Goal: Task Accomplishment & Management: Manage account settings

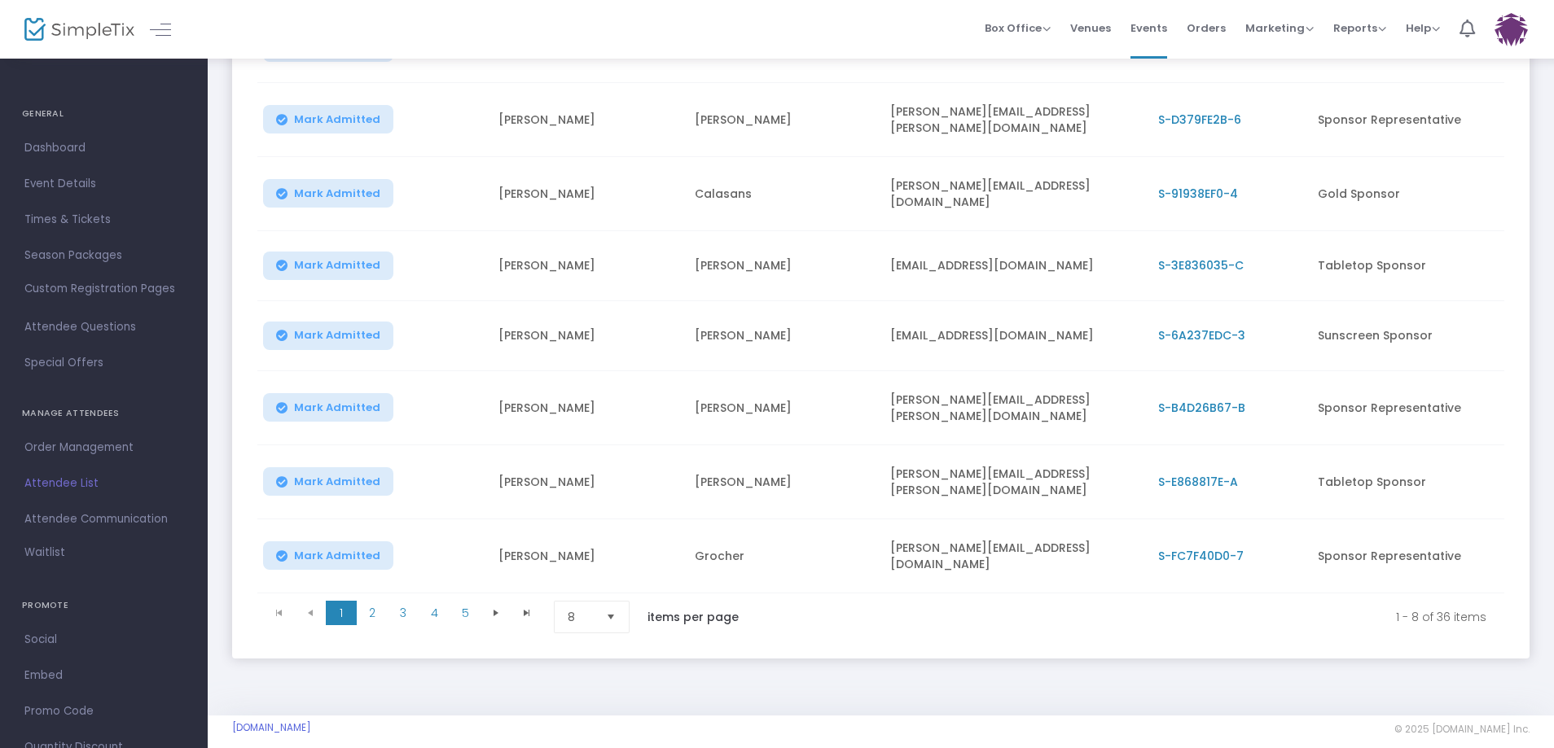
scroll to position [310, 0]
click at [385, 599] on span "2" at bounding box center [372, 611] width 31 height 24
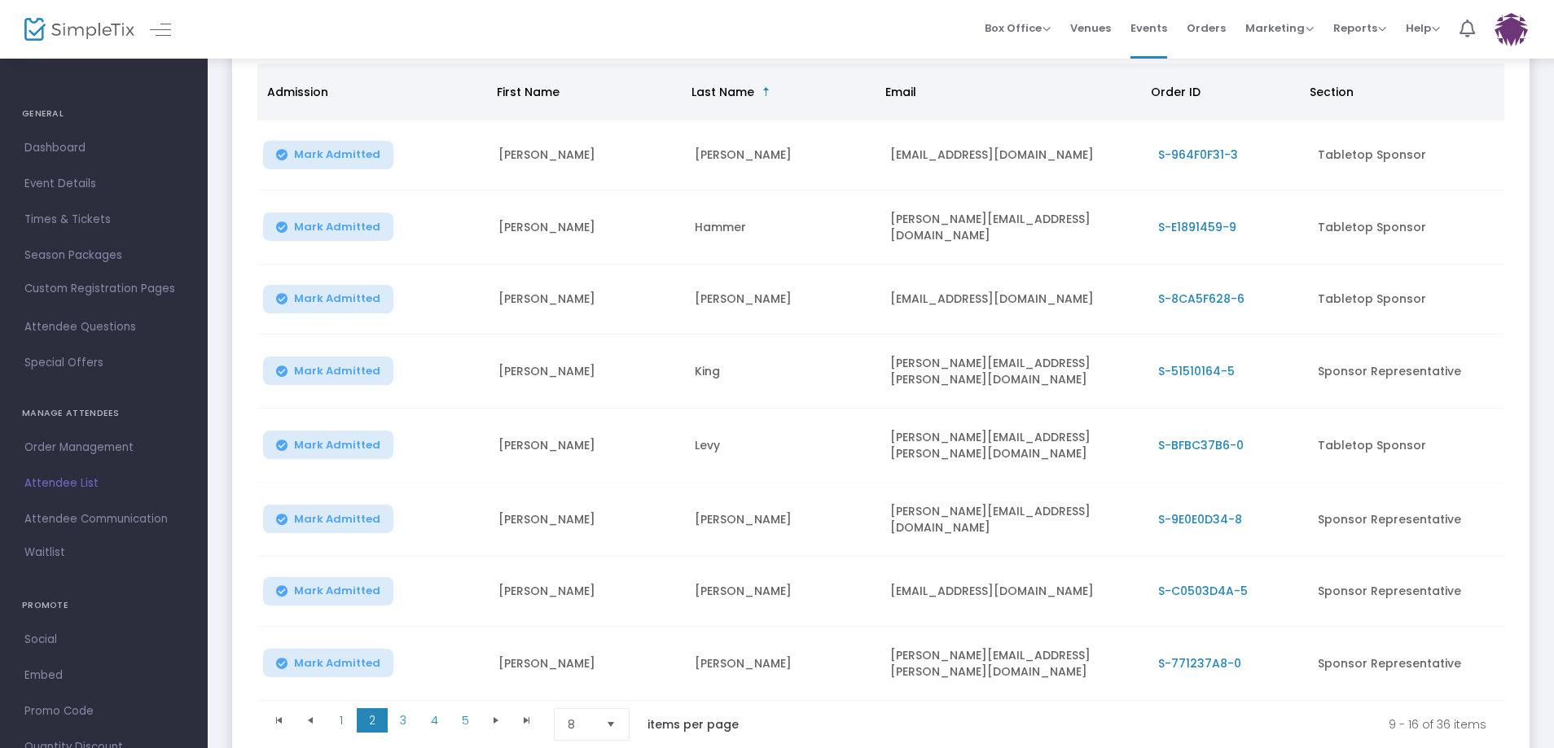
scroll to position [229, 0]
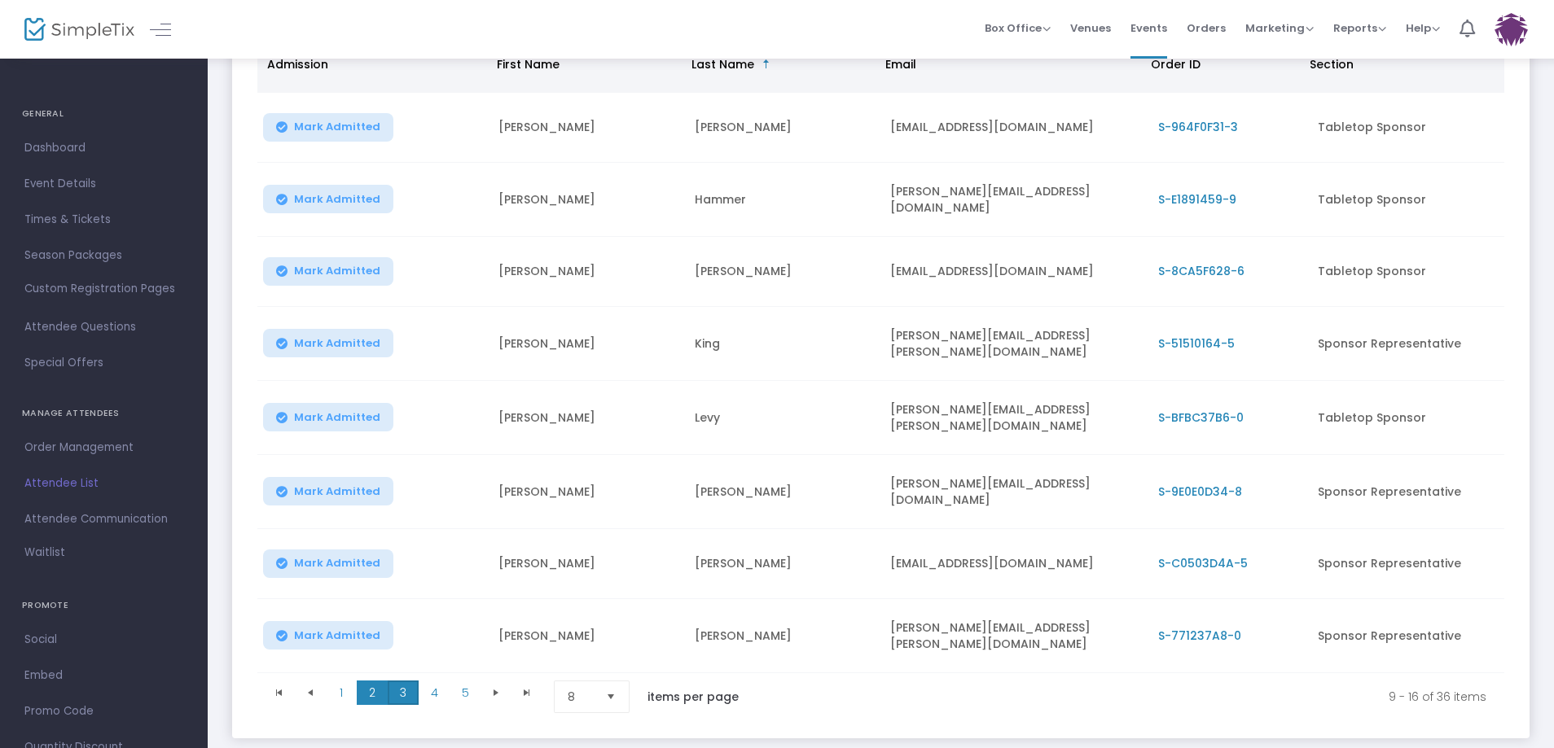
click at [406, 683] on span "3" at bounding box center [403, 693] width 31 height 24
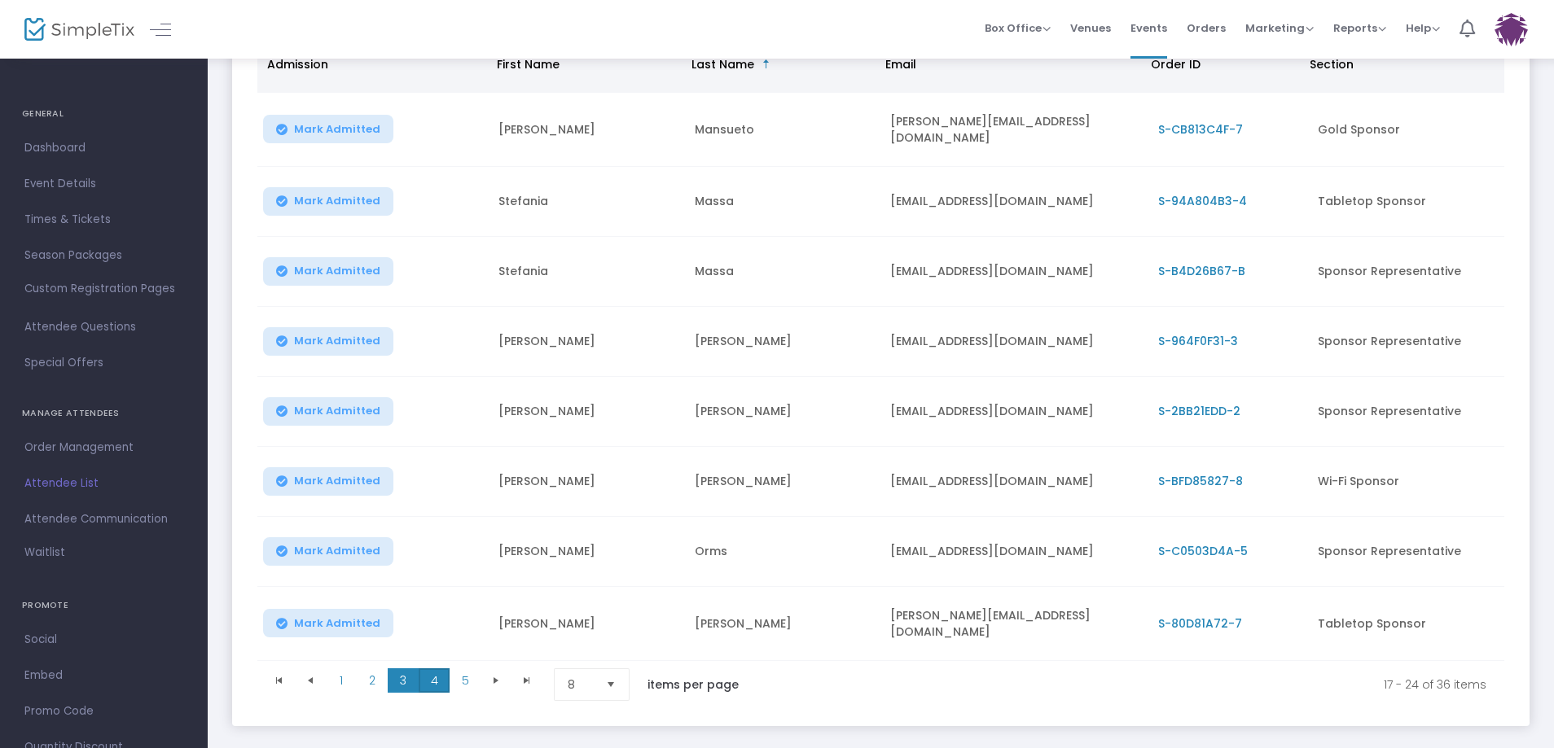
click at [447, 677] on span "4" at bounding box center [434, 681] width 31 height 24
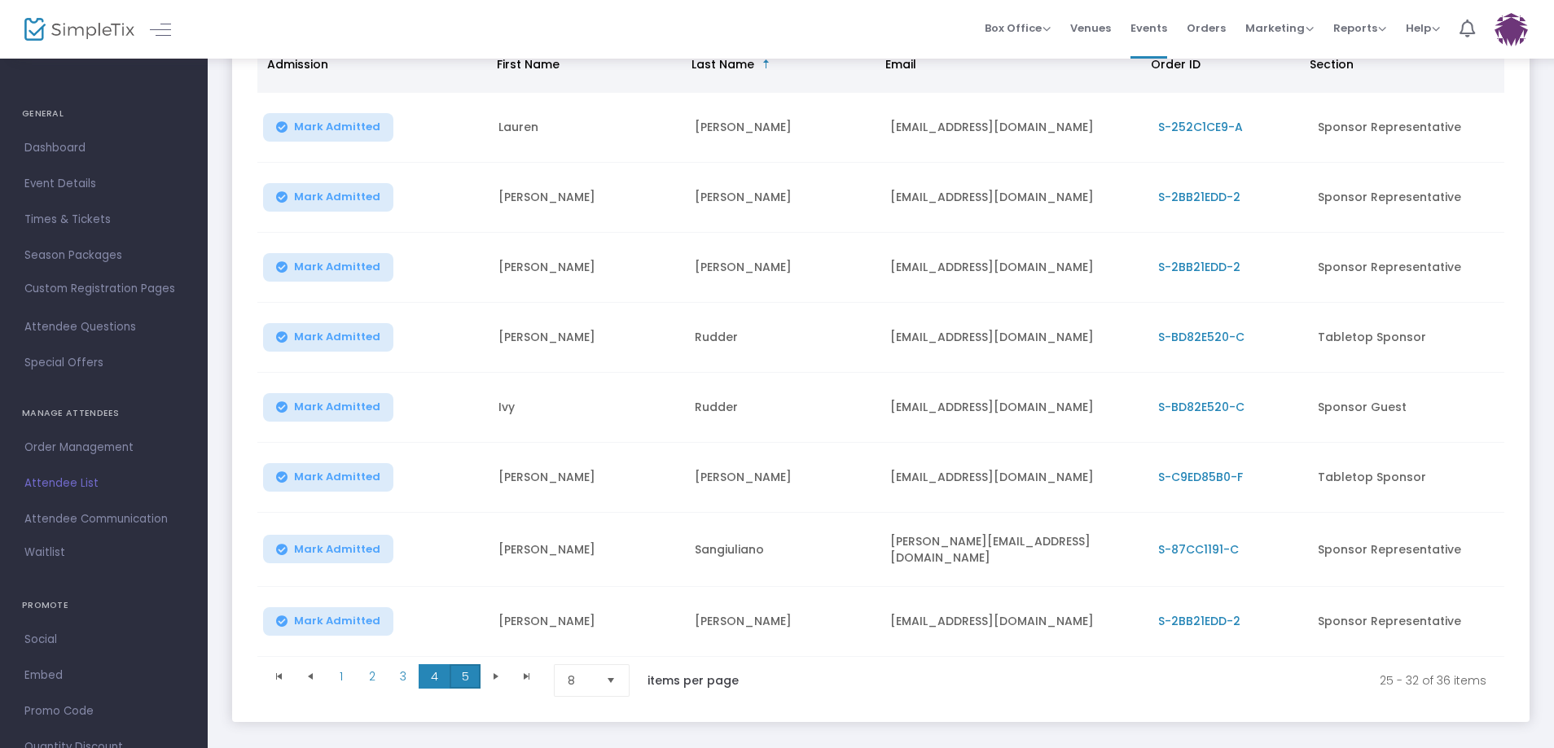
click at [476, 668] on span "5" at bounding box center [464, 676] width 31 height 24
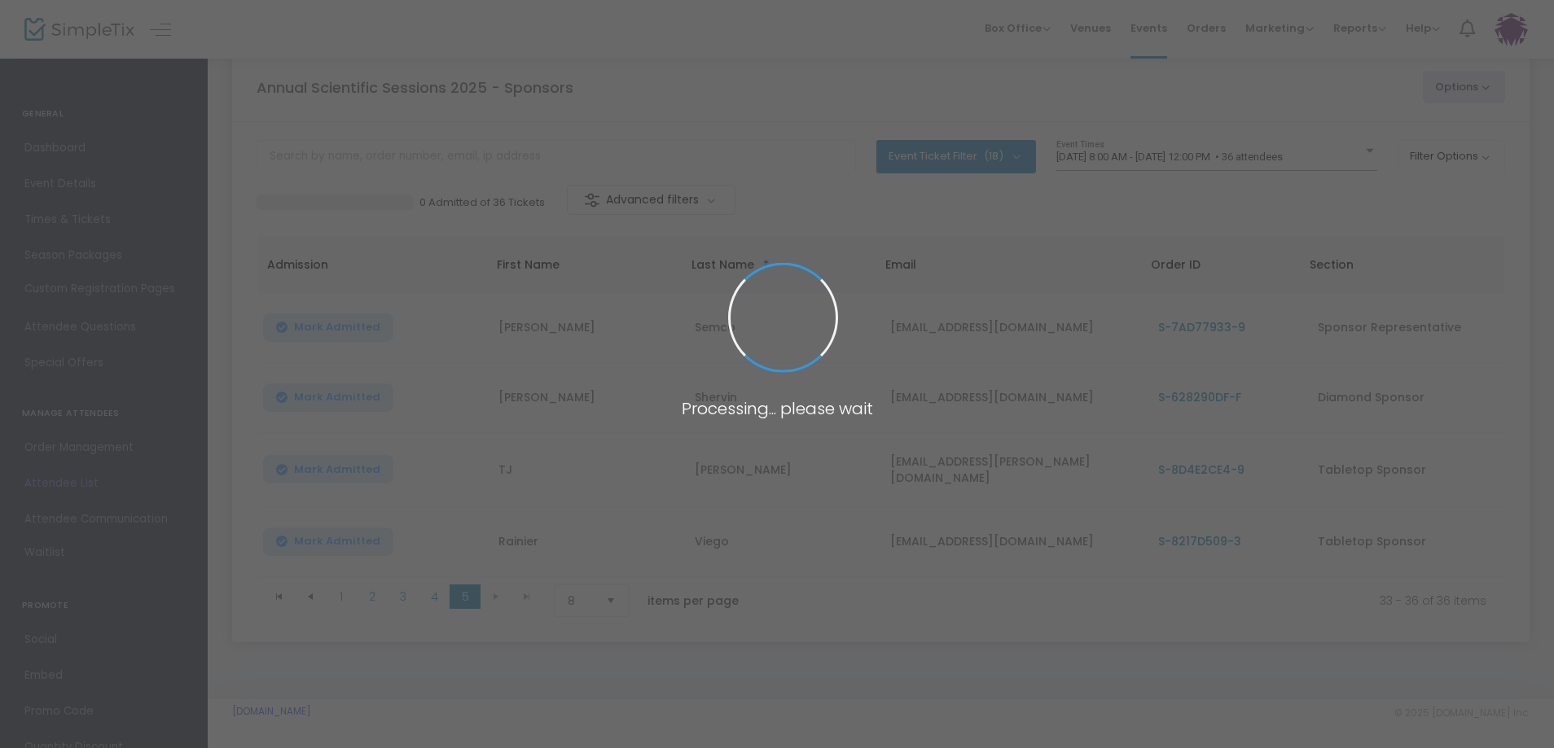
scroll to position [30, 0]
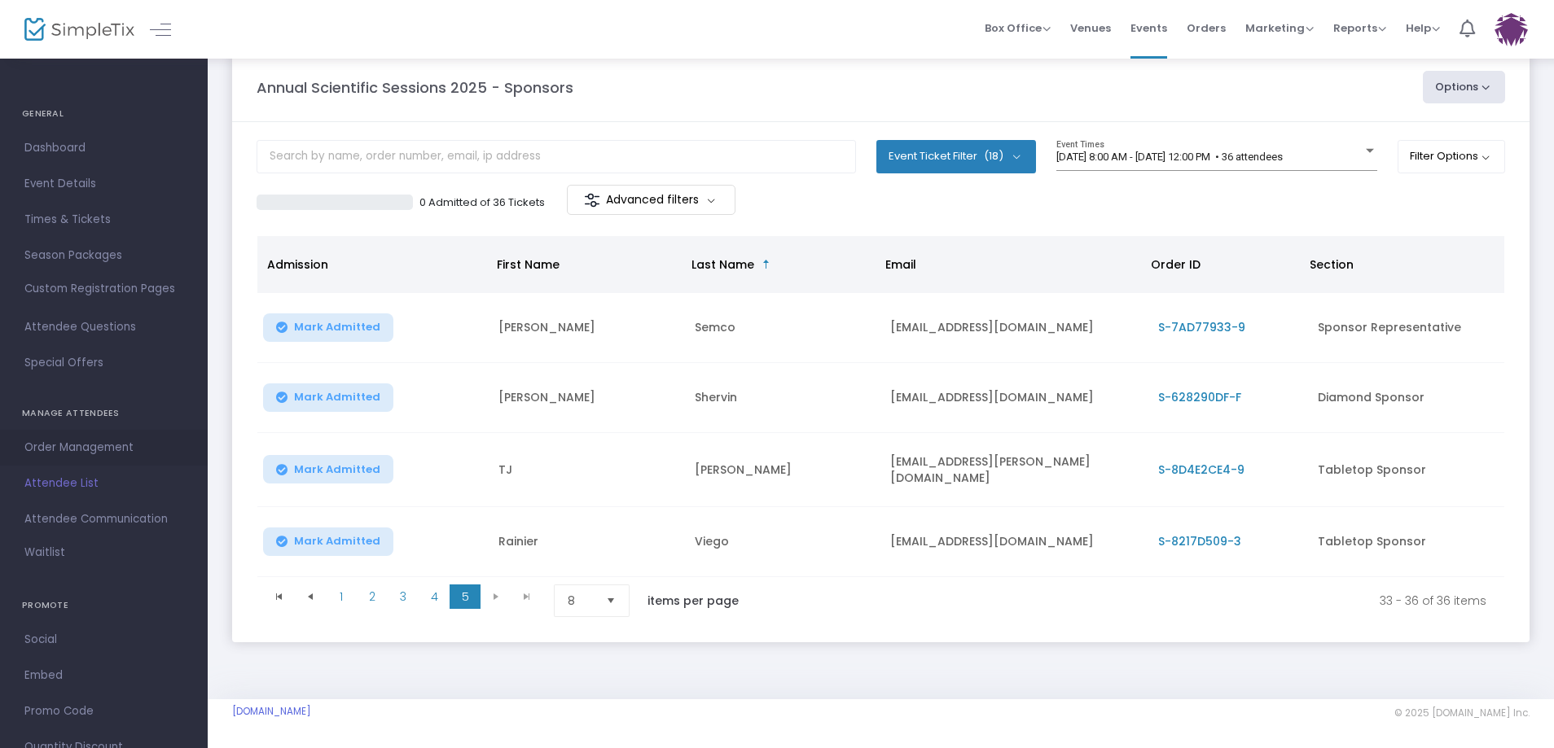
click at [119, 445] on span "Order Management" at bounding box center [103, 447] width 159 height 21
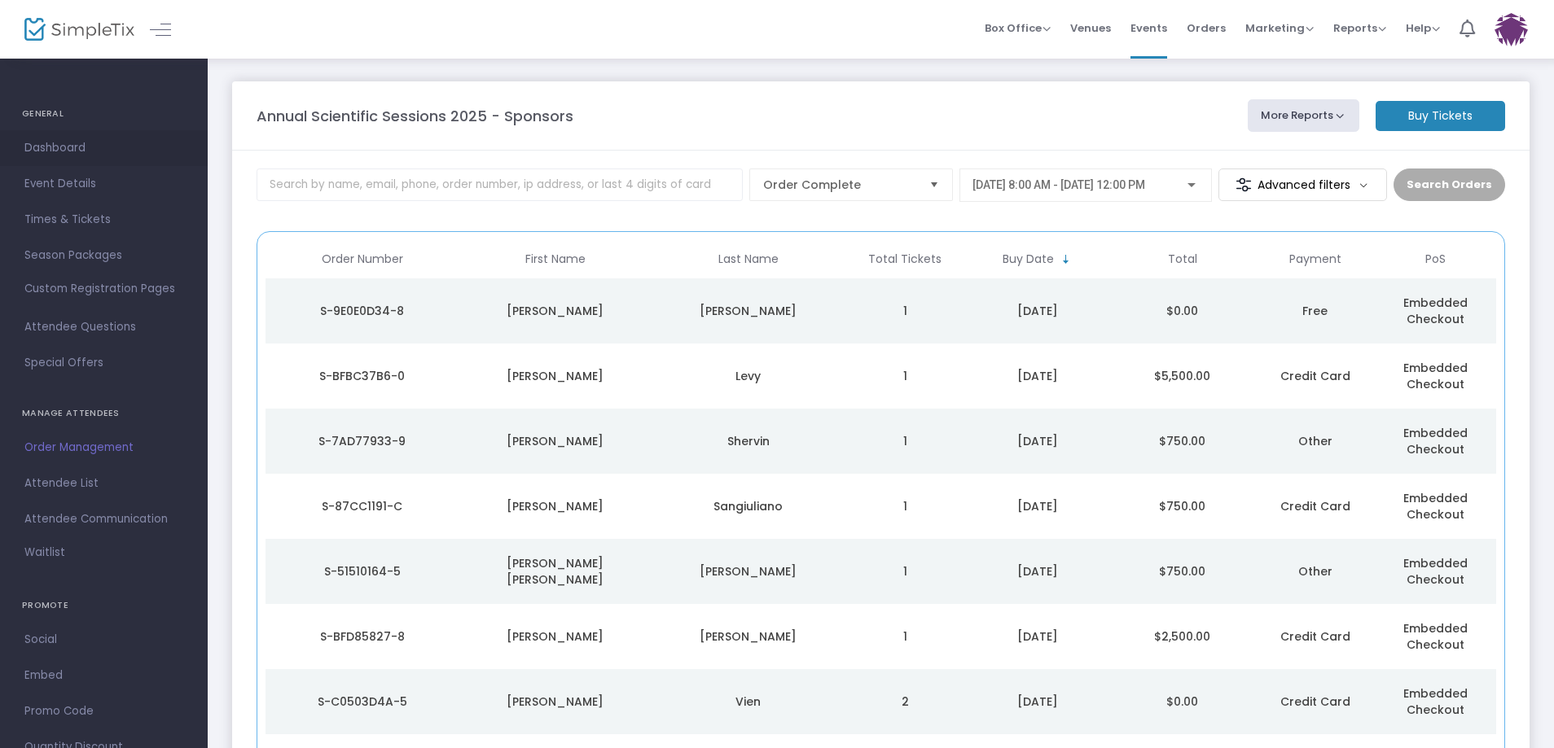
click at [62, 148] on span "Dashboard" at bounding box center [103, 148] width 159 height 21
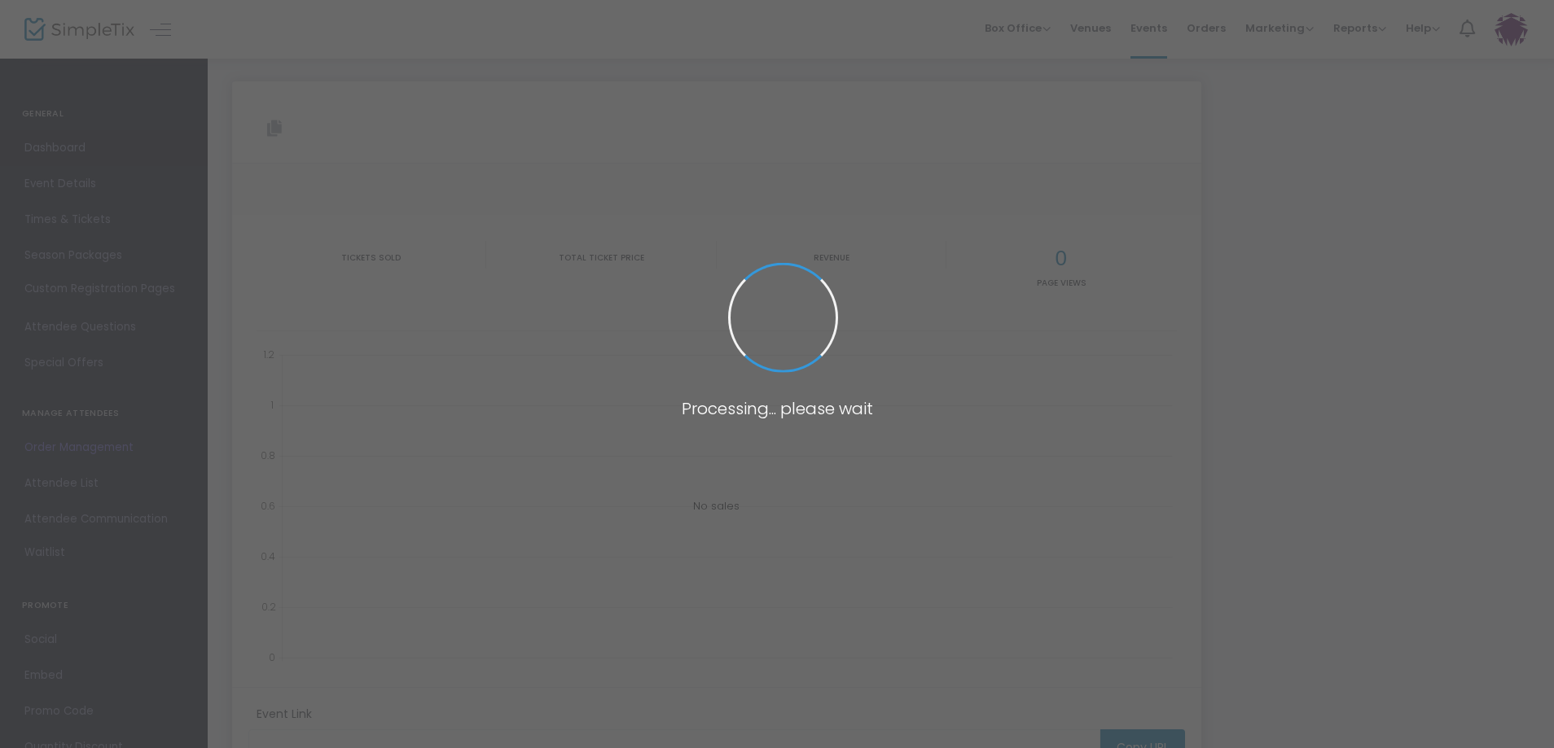
type input "[URL][DOMAIN_NAME]"
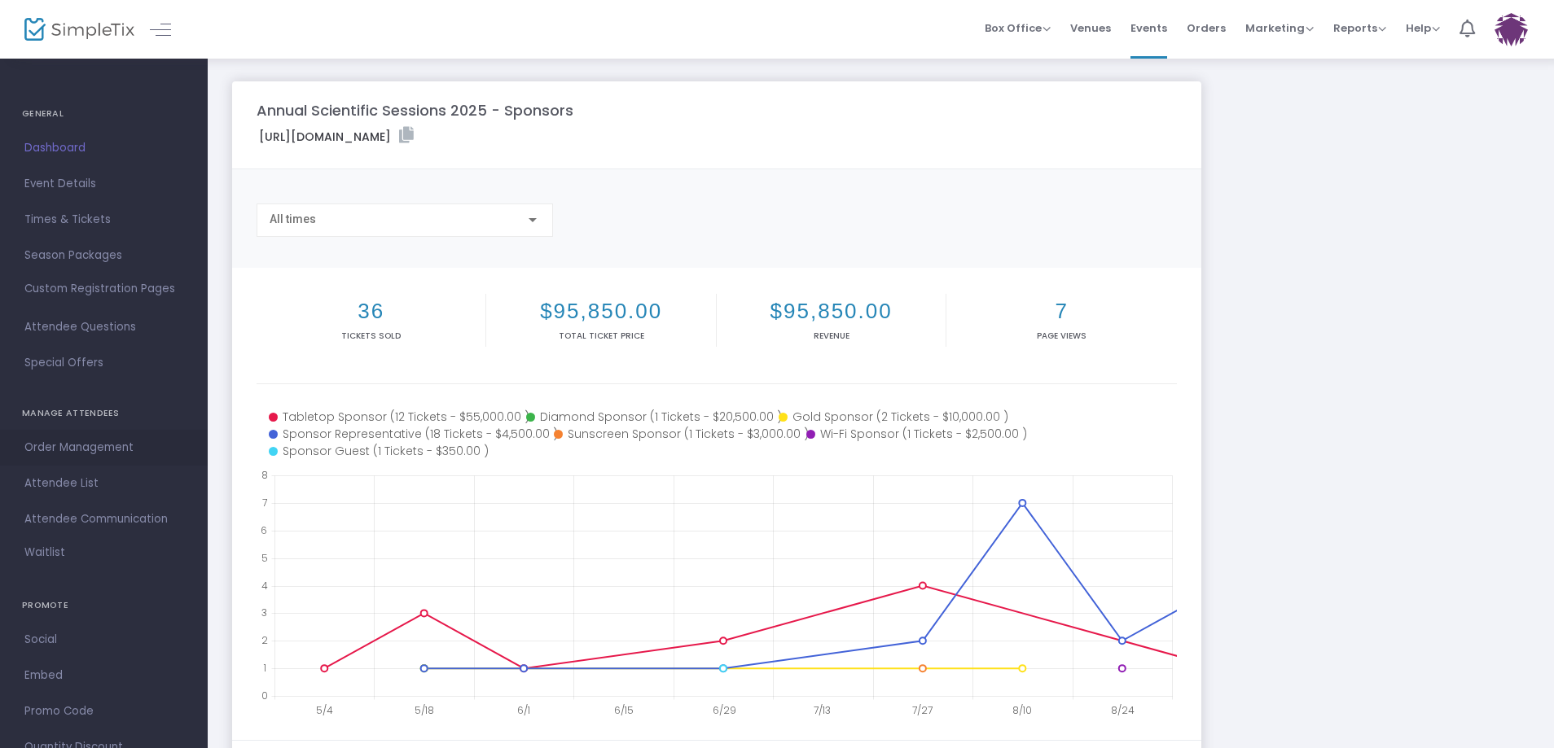
click at [59, 448] on span "Order Management" at bounding box center [103, 447] width 159 height 21
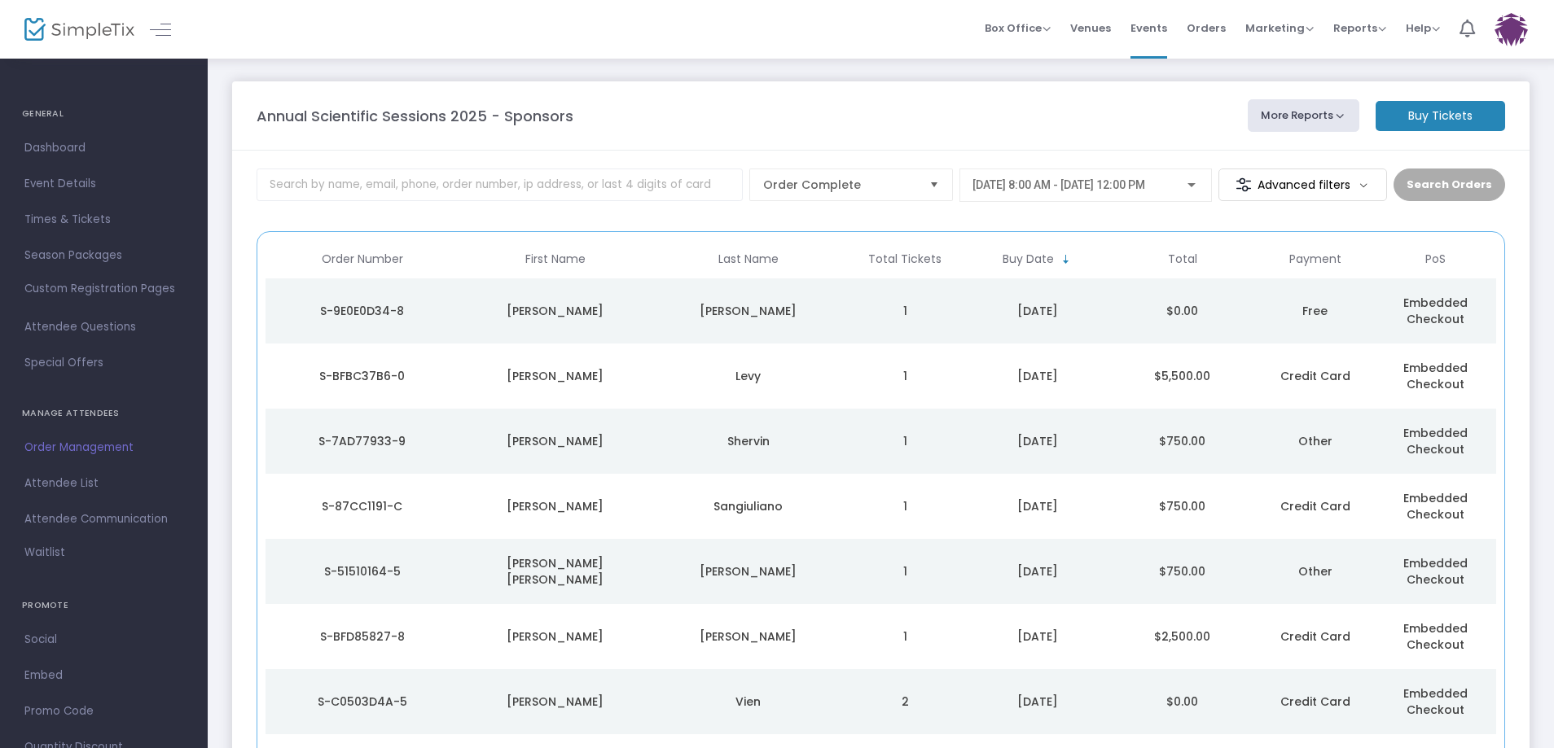
click at [1431, 559] on span "Embedded Checkout" at bounding box center [1435, 571] width 64 height 33
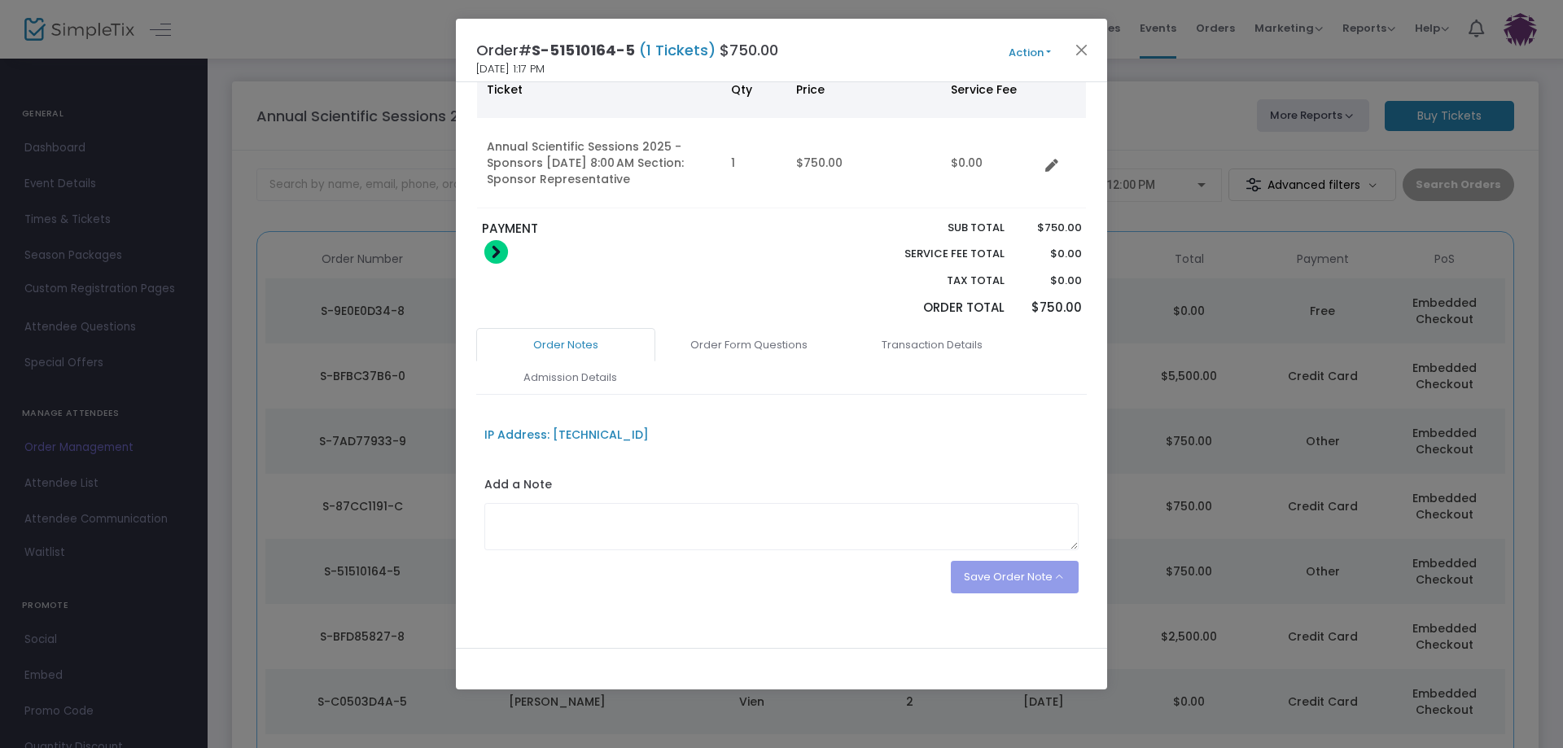
scroll to position [155, 0]
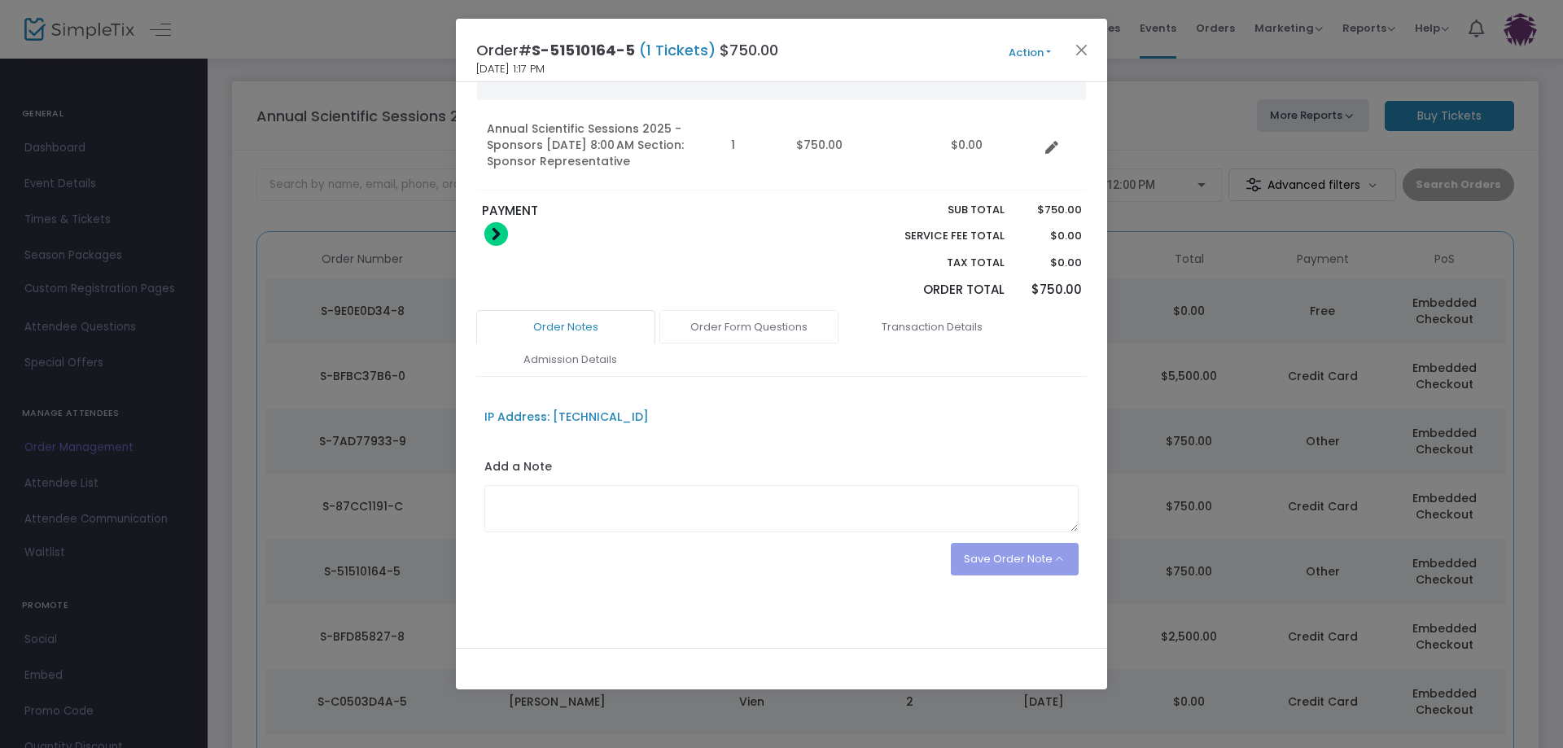
click at [699, 331] on link "Order Form Questions" at bounding box center [749, 327] width 179 height 34
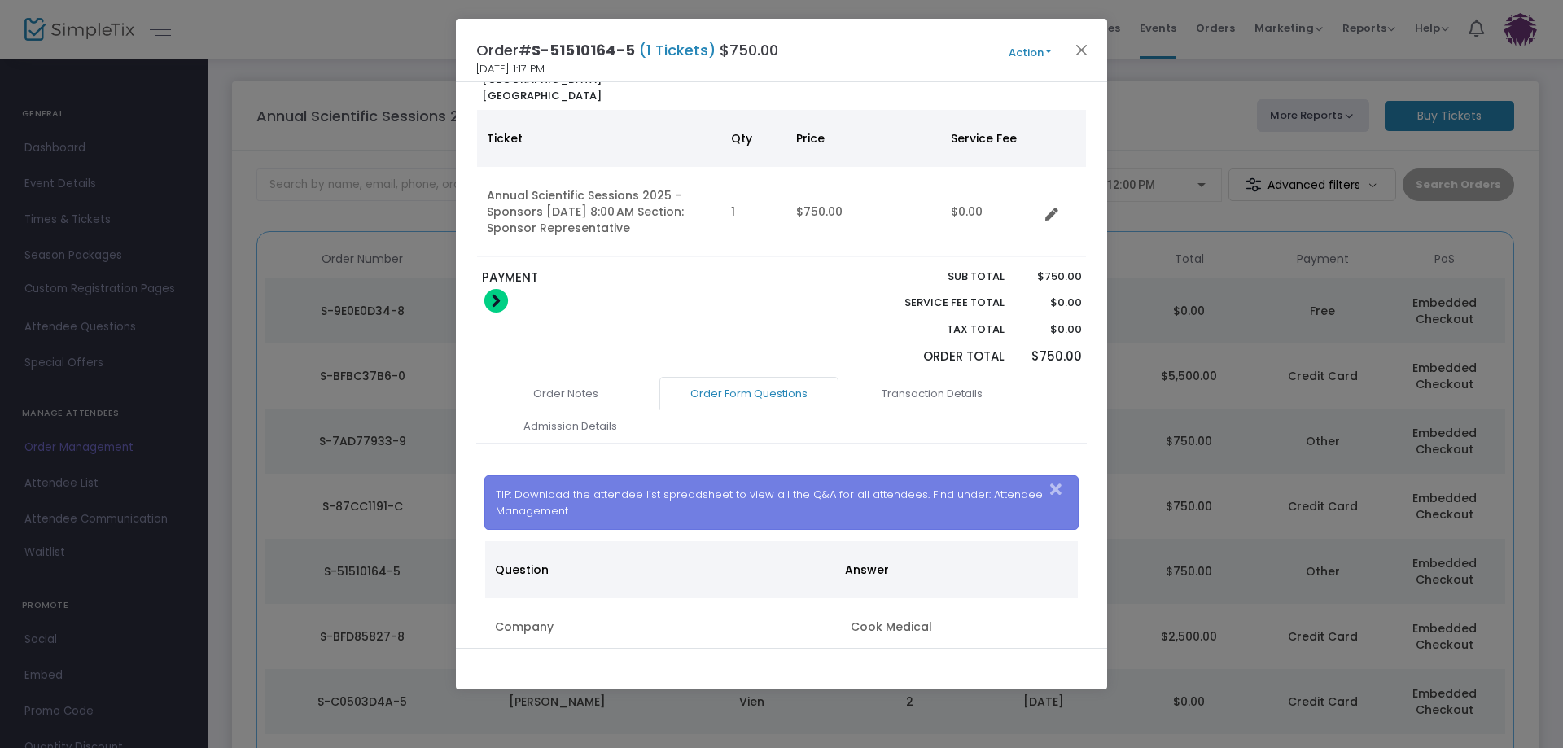
scroll to position [73, 0]
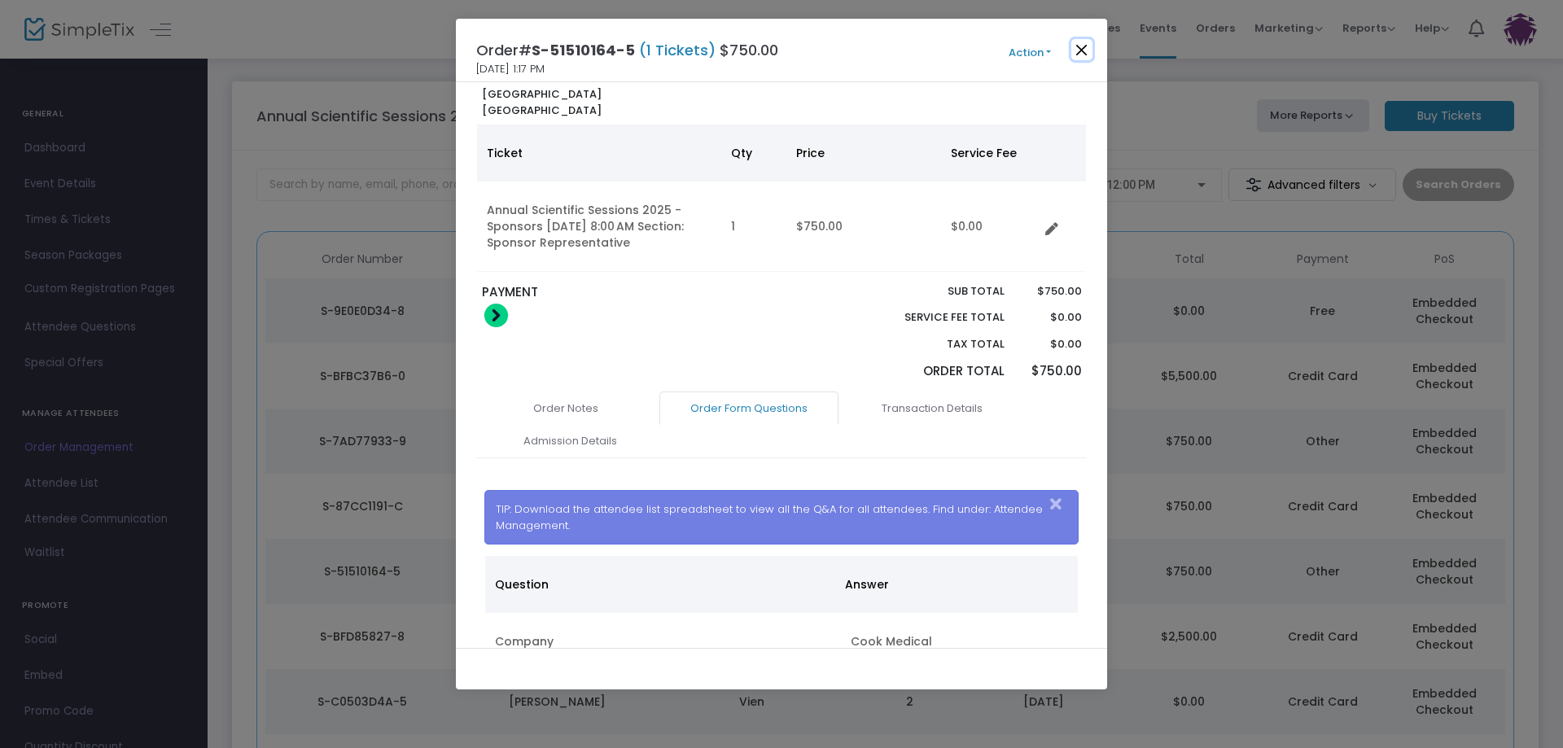
click at [1081, 48] on button "Close" at bounding box center [1082, 49] width 21 height 21
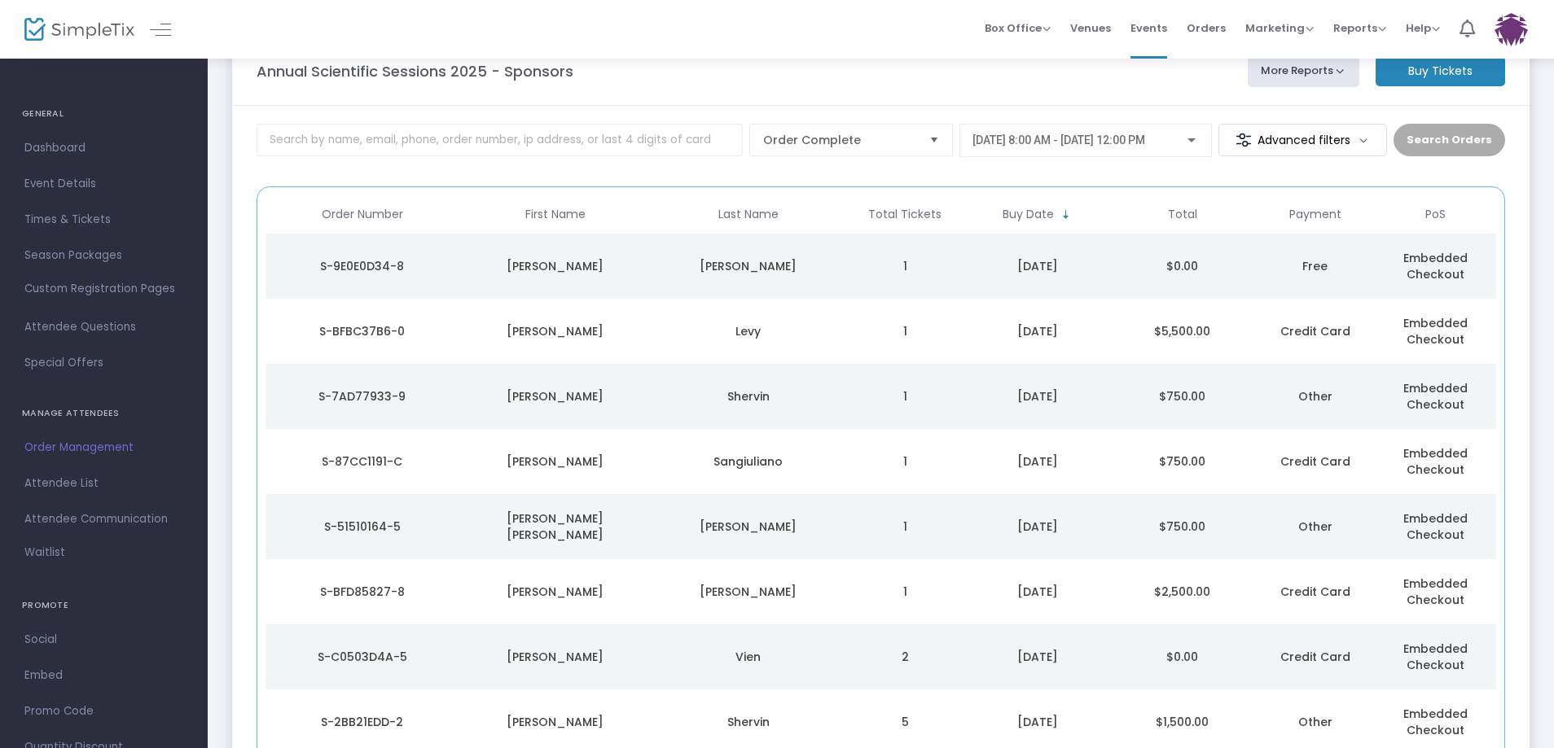
scroll to position [51, 0]
